Goal: Transaction & Acquisition: Purchase product/service

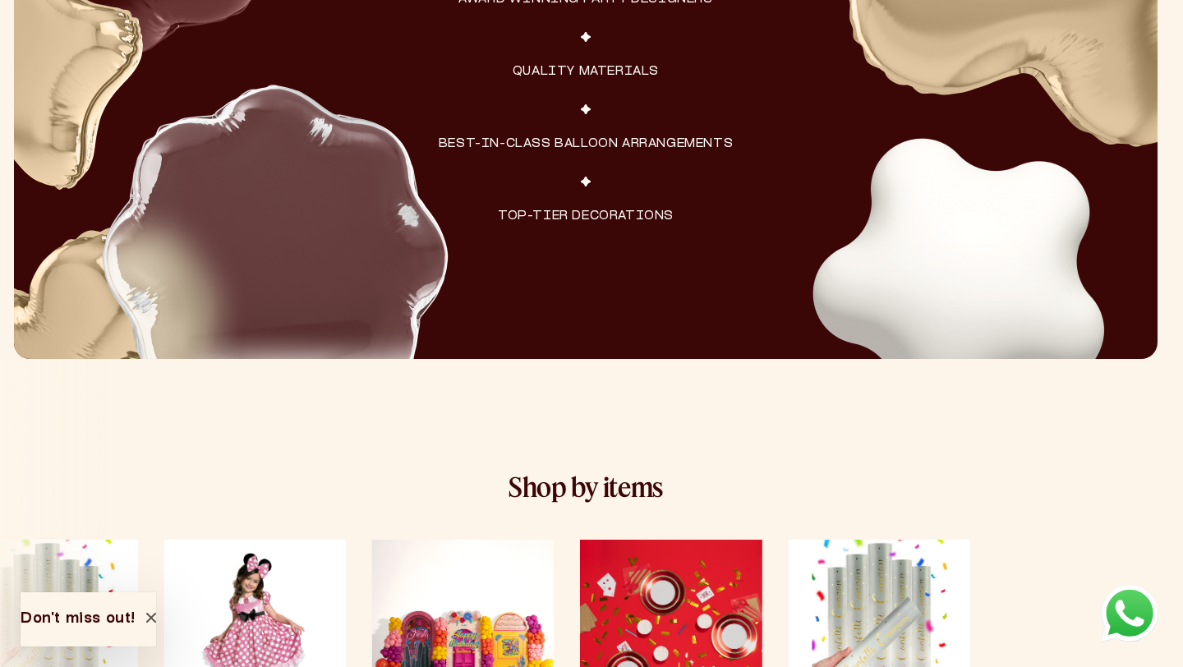
scroll to position [2568, 6]
click at [1099, 582] on div "Costumes & Hats Party Setups Tableware Confetti Costumes & Hats" at bounding box center [586, 674] width 1026 height 269
click at [1068, 271] on img at bounding box center [924, 36] width 499 height 528
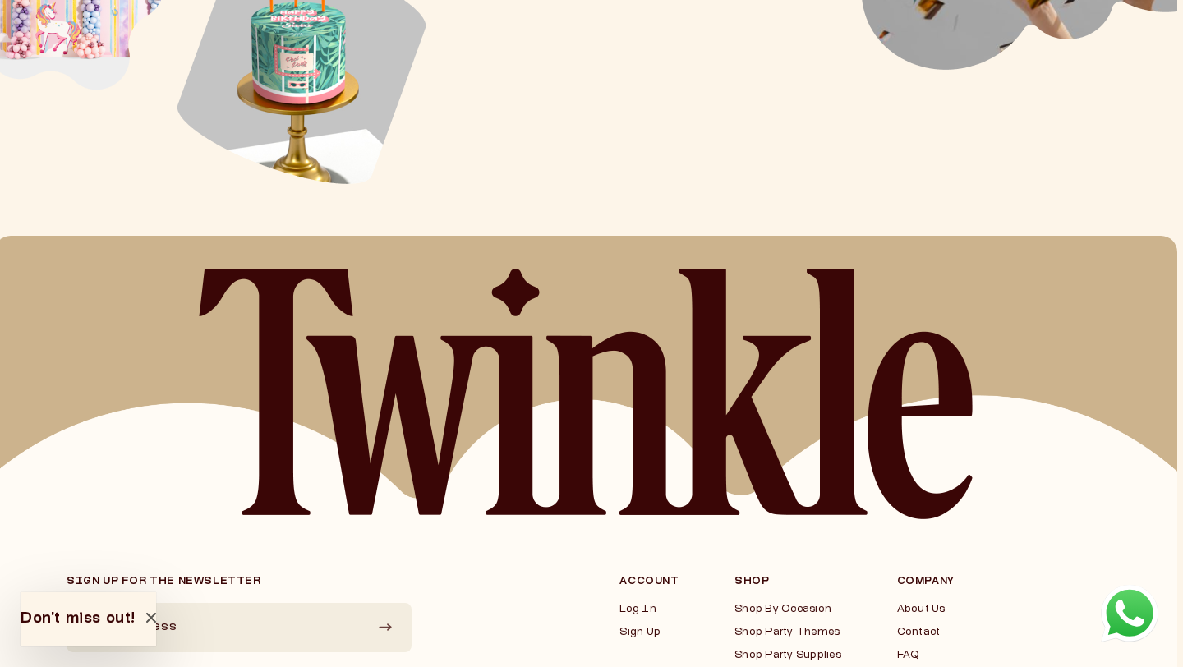
scroll to position [4170, 6]
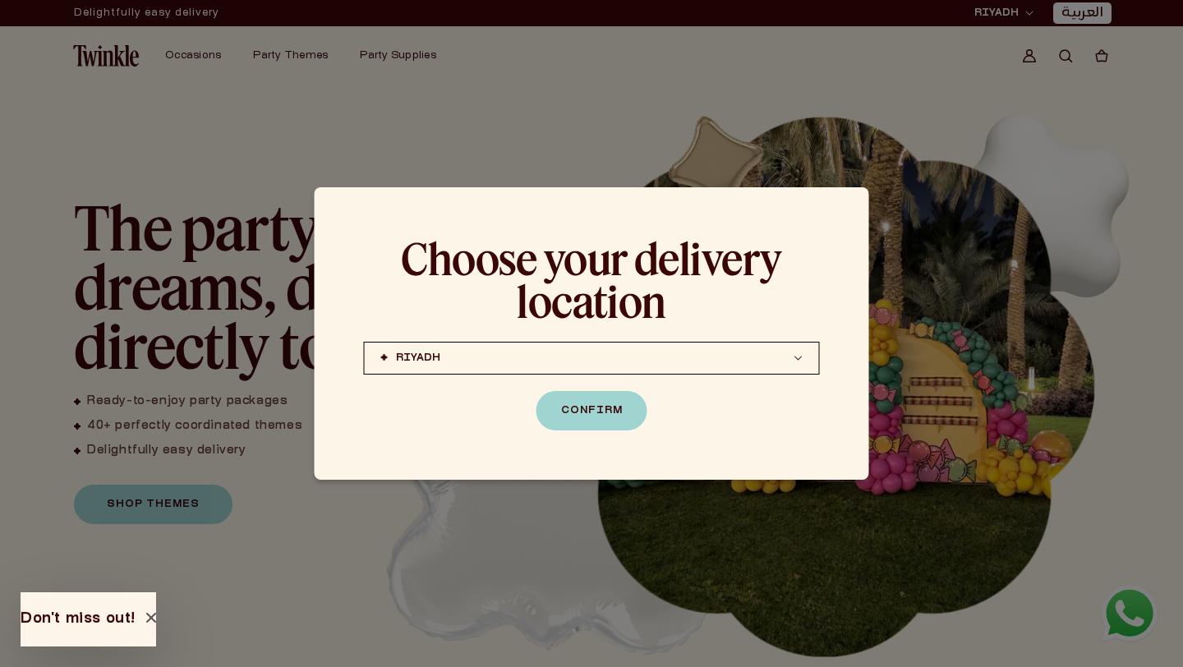
click at [853, 204] on div "Choose your delivery location RIYADH JEDDAH (coming soon) DOHA (coming soon) RI…" at bounding box center [592, 333] width 555 height 292
click at [954, 113] on div at bounding box center [591, 333] width 1183 height 667
click at [607, 414] on button "Confirm" at bounding box center [592, 410] width 111 height 39
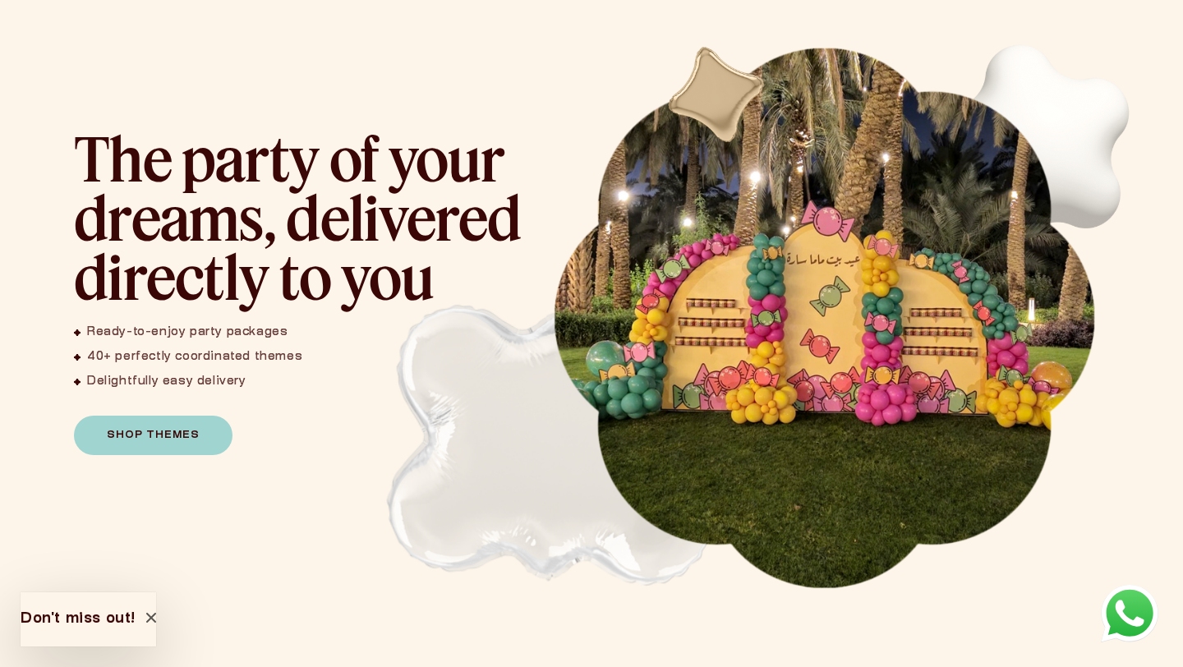
scroll to position [122, 0]
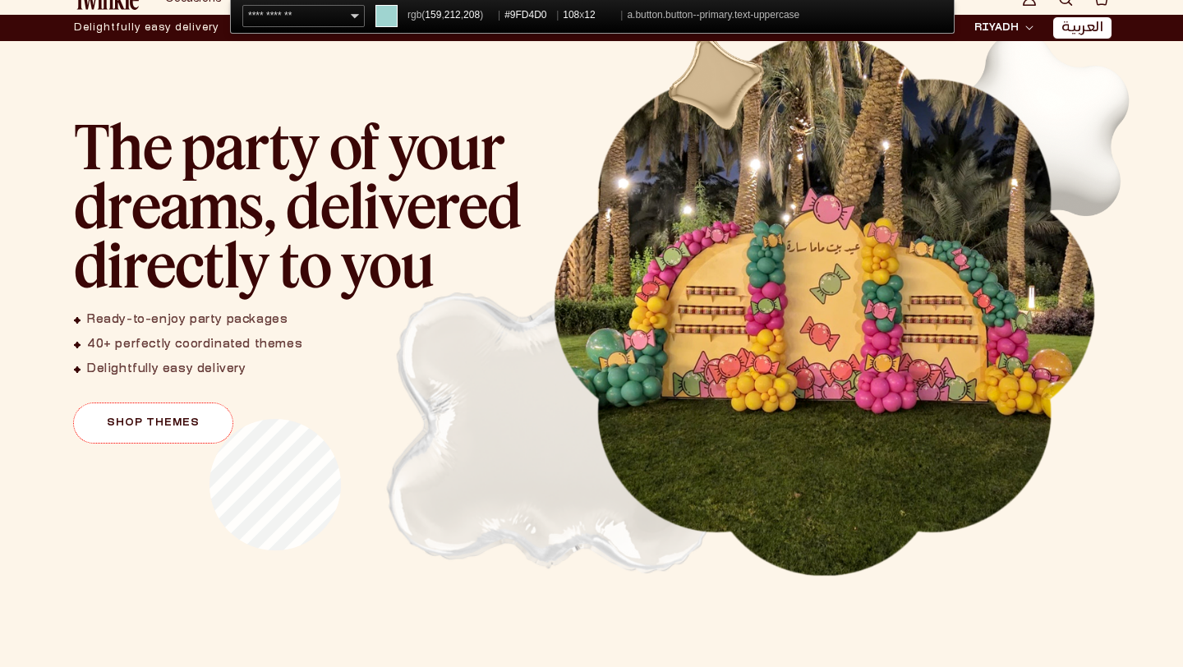
click at [210, 419] on link "Shop Themes" at bounding box center [153, 422] width 159 height 39
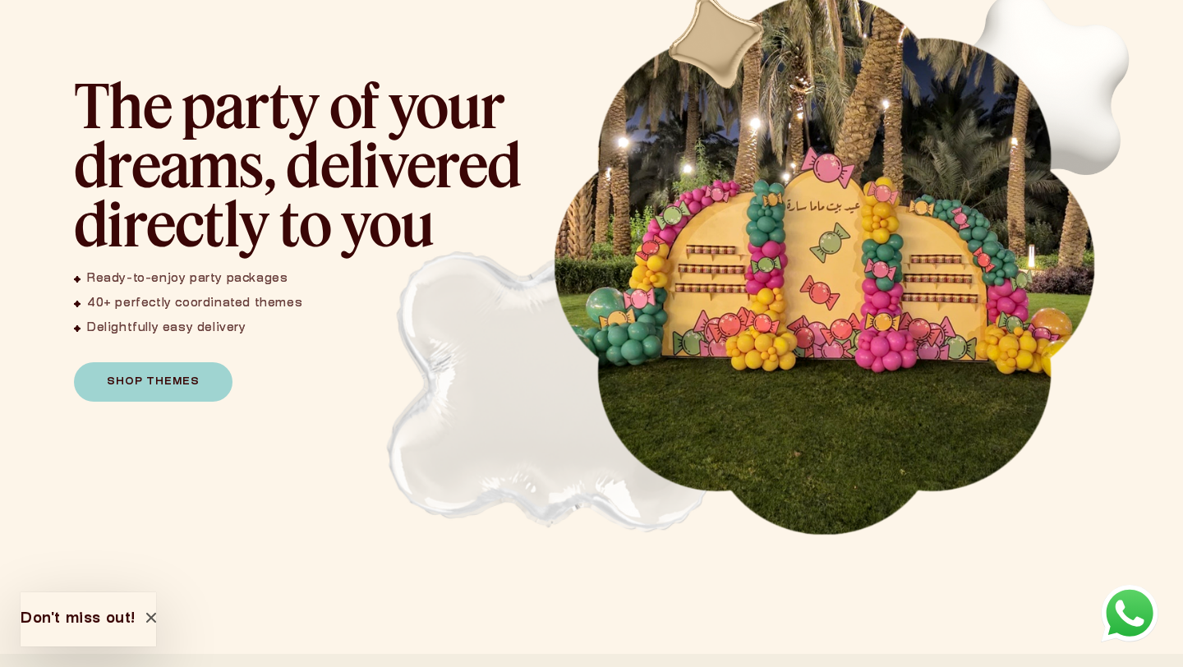
click at [586, 10] on img "1 / 1" at bounding box center [824, 264] width 545 height 545
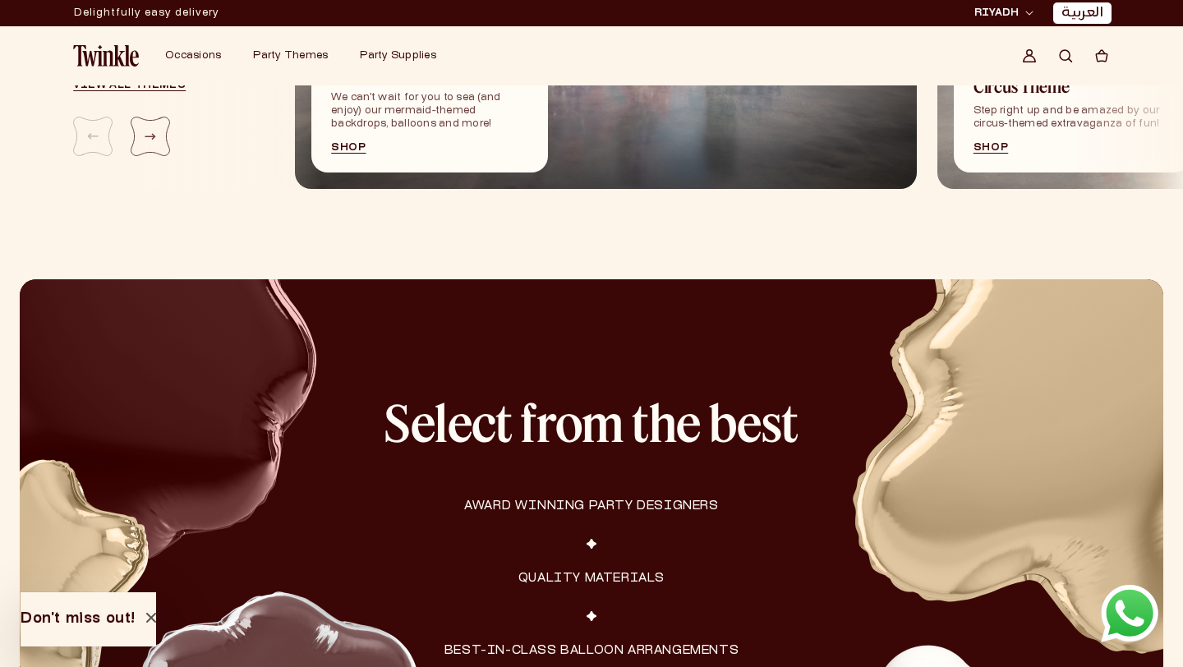
scroll to position [1898, 0]
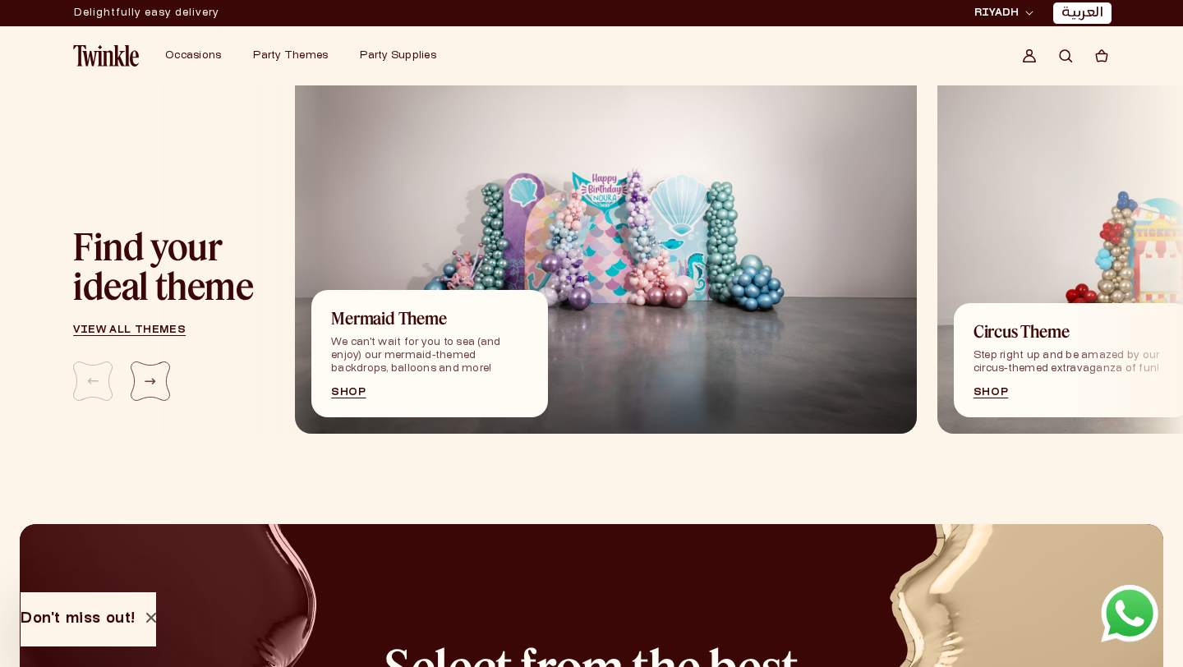
scroll to position [1817, 6]
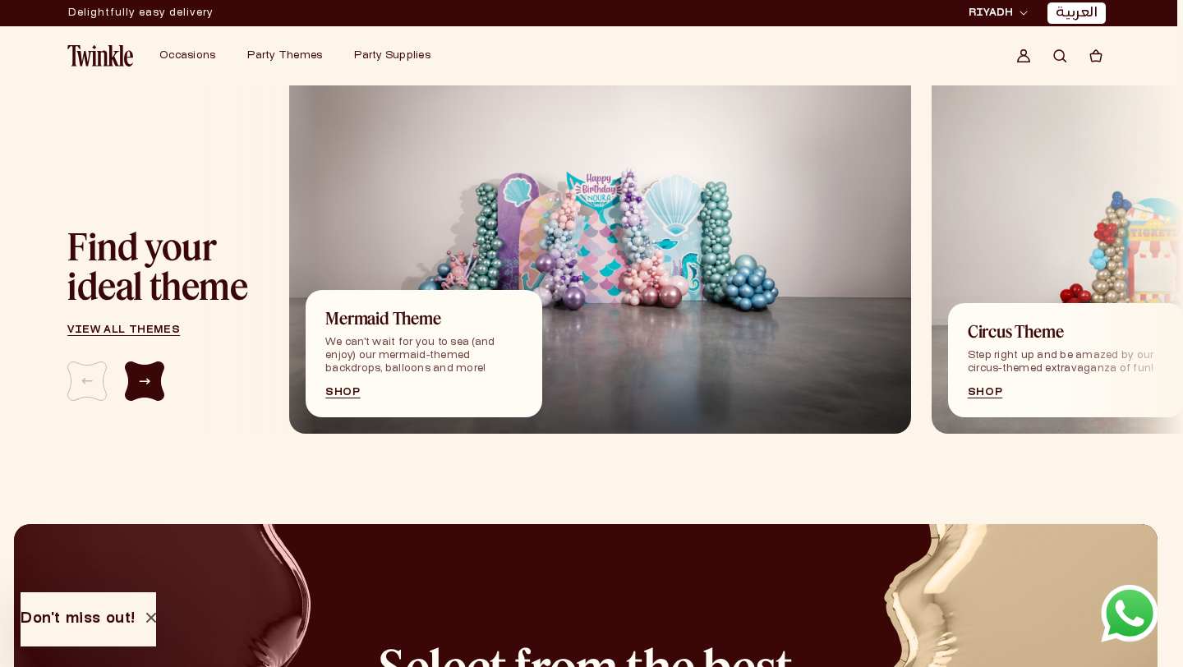
click at [128, 387] on div "Next slide" at bounding box center [144, 381] width 39 height 39
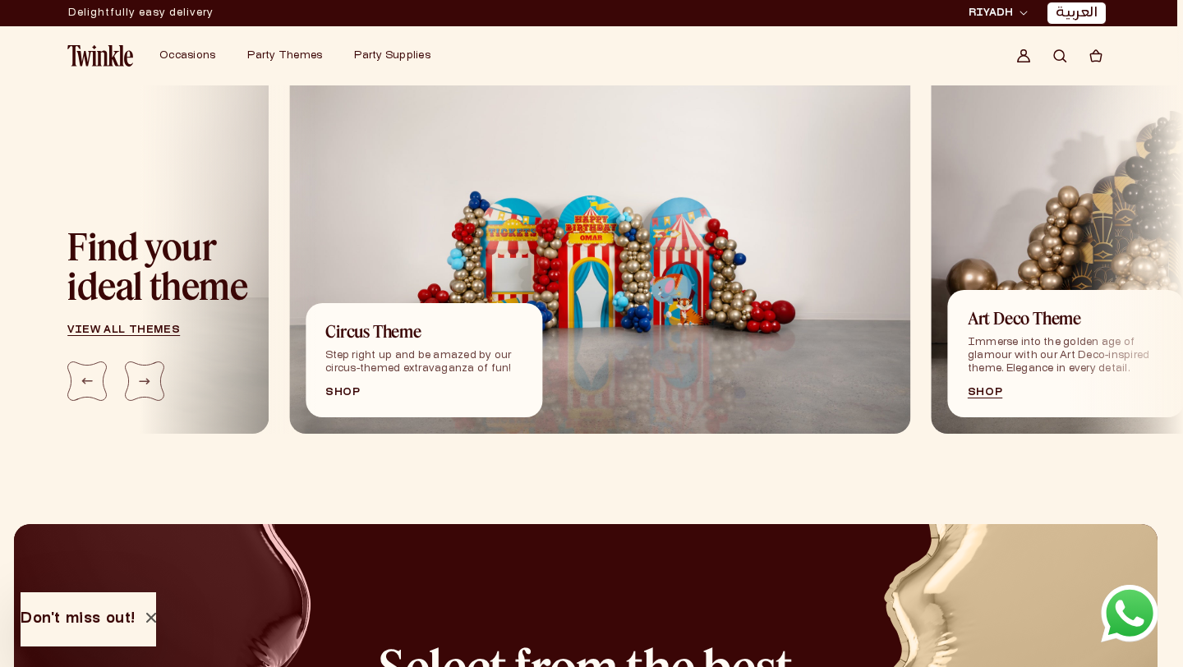
click at [351, 393] on link "Shop" at bounding box center [423, 393] width 197 height 10
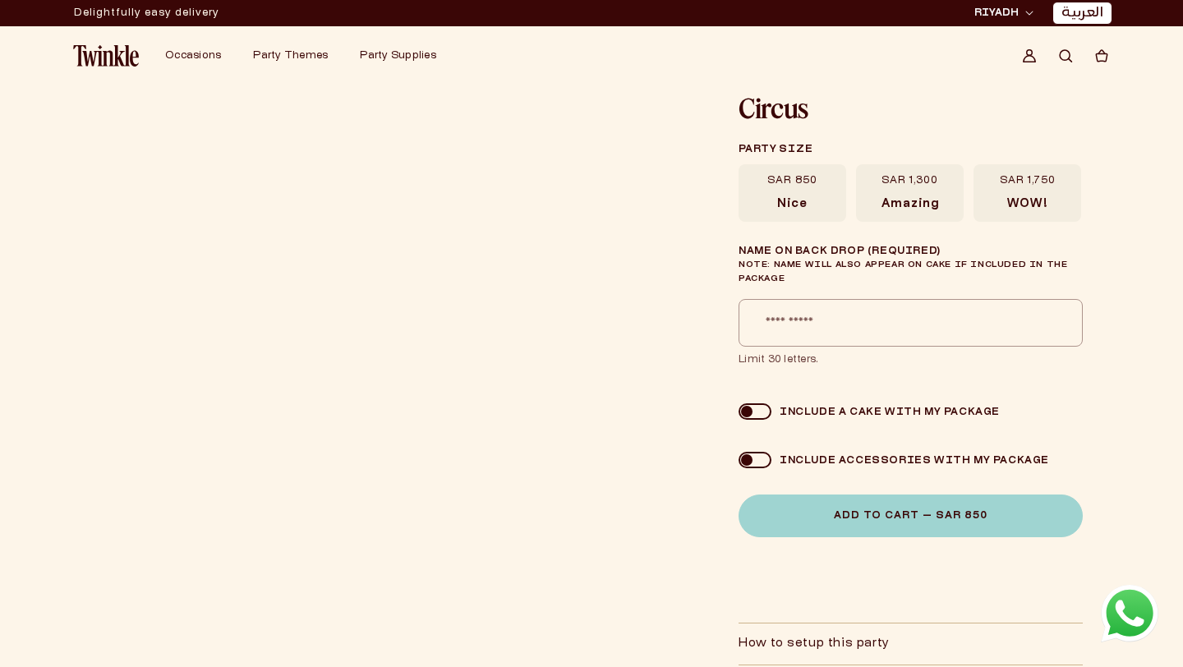
click at [930, 203] on span "Amazing" at bounding box center [911, 204] width 58 height 15
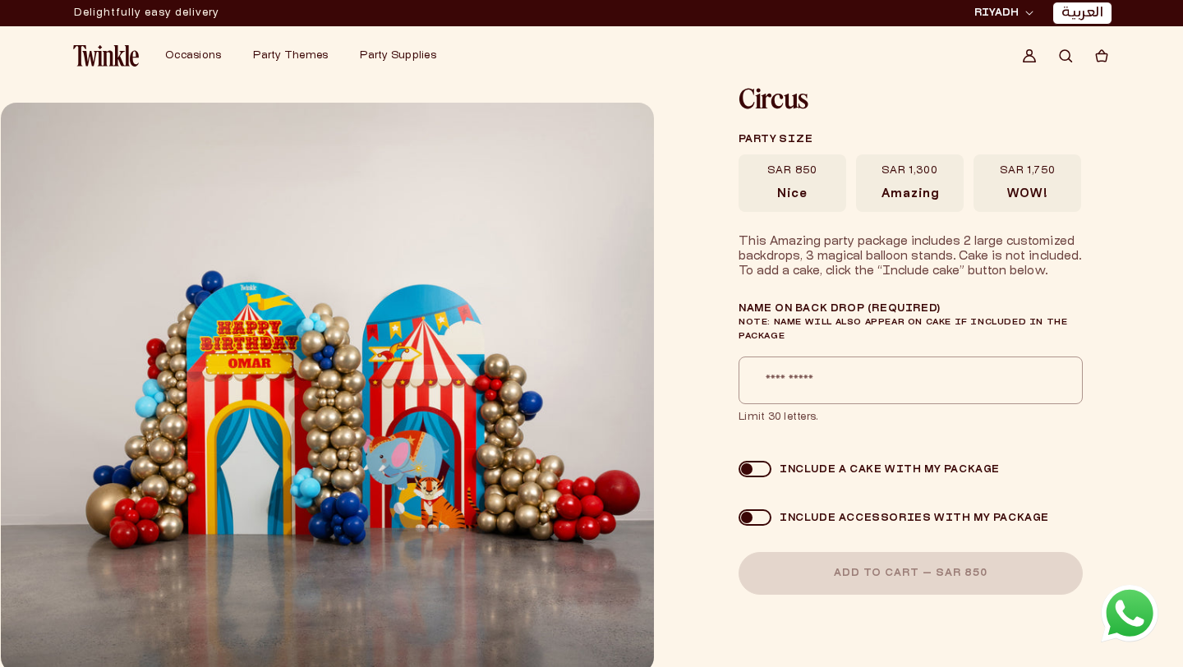
click at [991, 186] on label "SAR 1,750 WOW!" at bounding box center [1028, 183] width 108 height 58
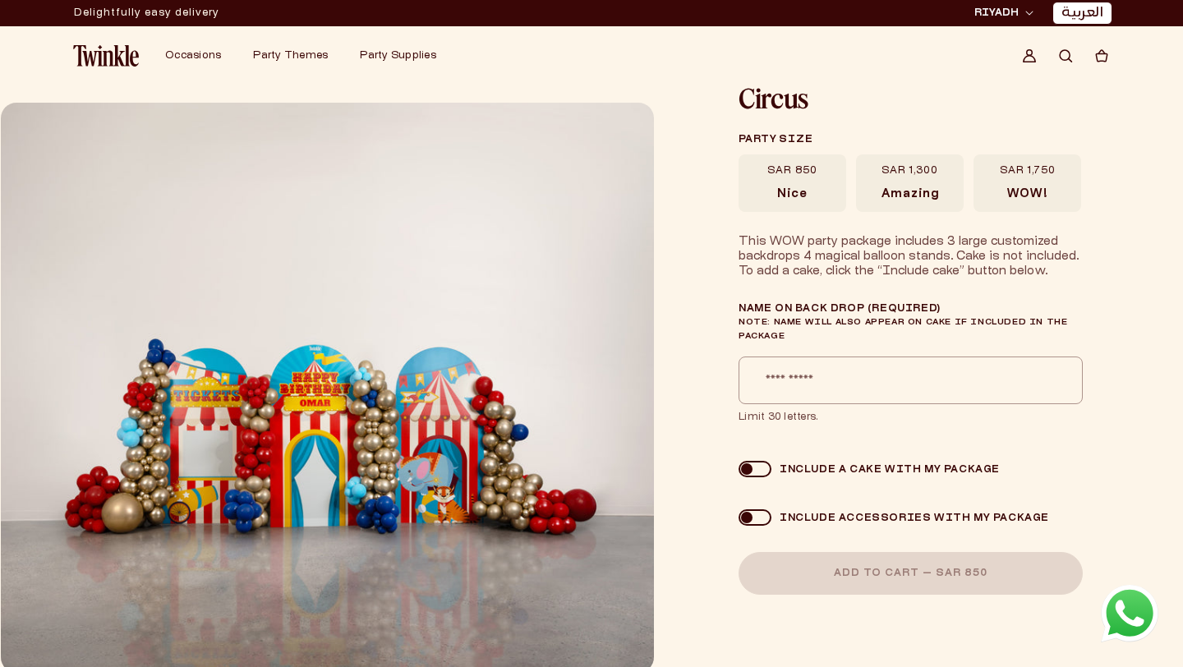
click at [919, 187] on span "Amazing" at bounding box center [911, 194] width 58 height 15
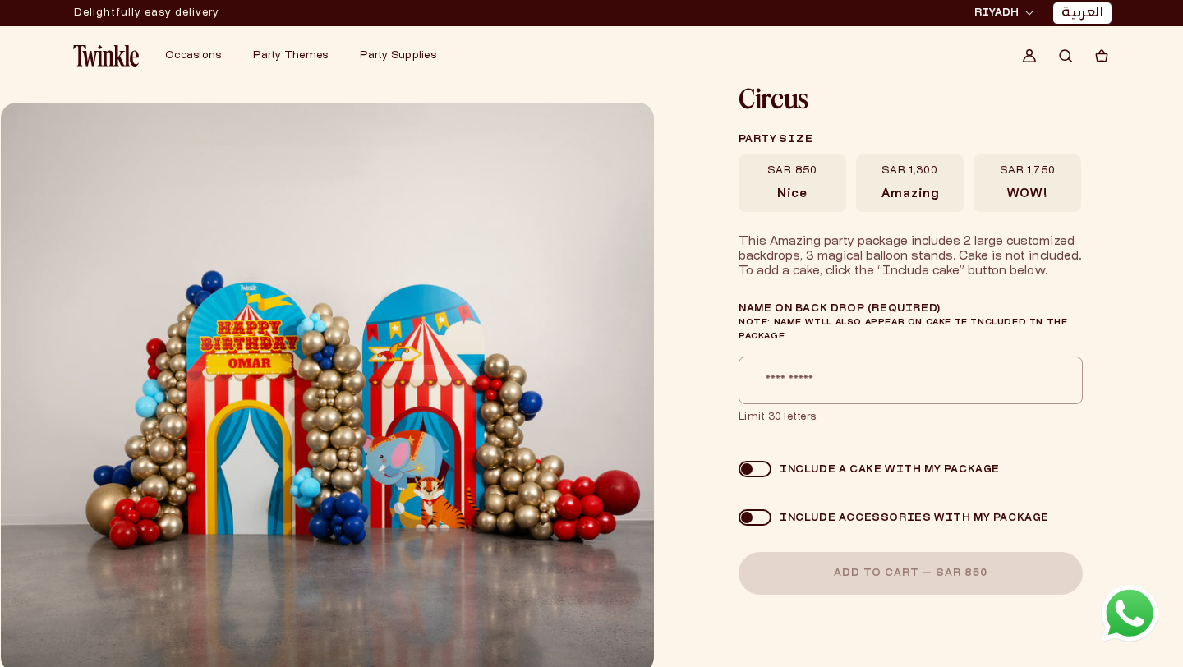
click at [829, 187] on label "SAR 850 [GEOGRAPHIC_DATA]" at bounding box center [793, 183] width 108 height 58
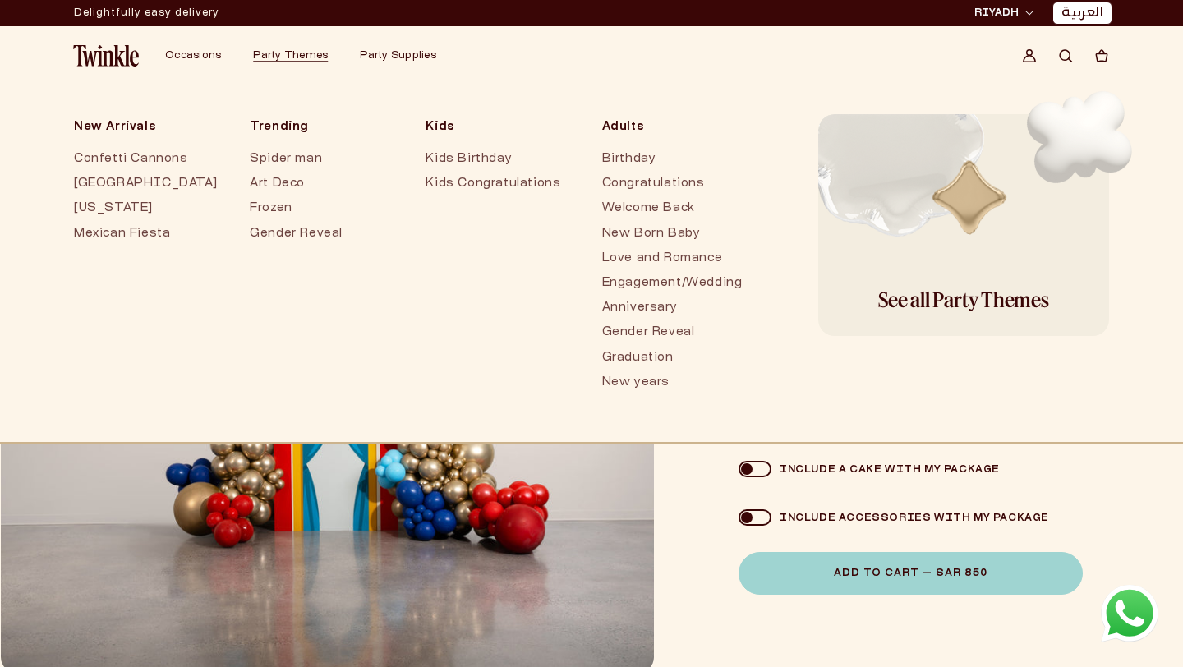
click at [113, 53] on img at bounding box center [106, 55] width 66 height 21
